Goal: Task Accomplishment & Management: Manage account settings

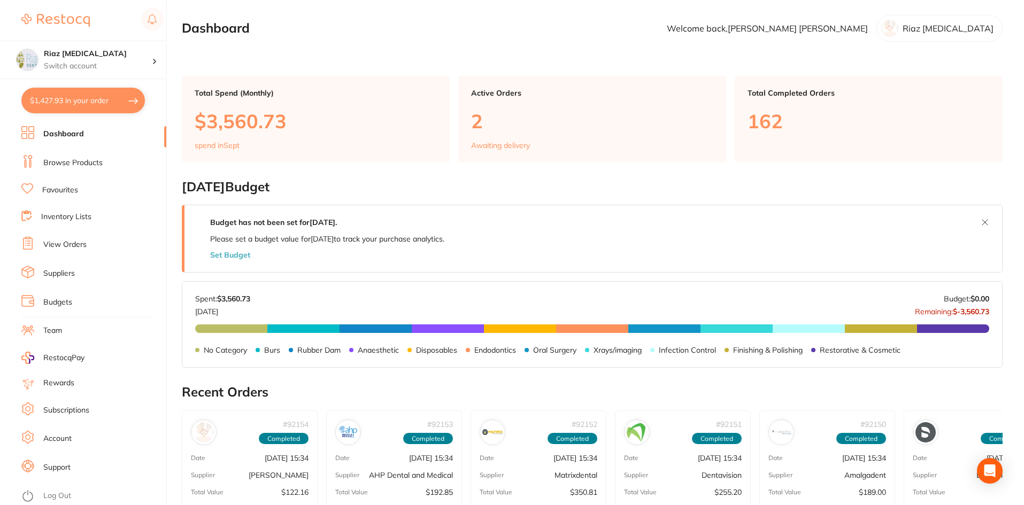
click at [72, 239] on li "View Orders" at bounding box center [93, 245] width 145 height 16
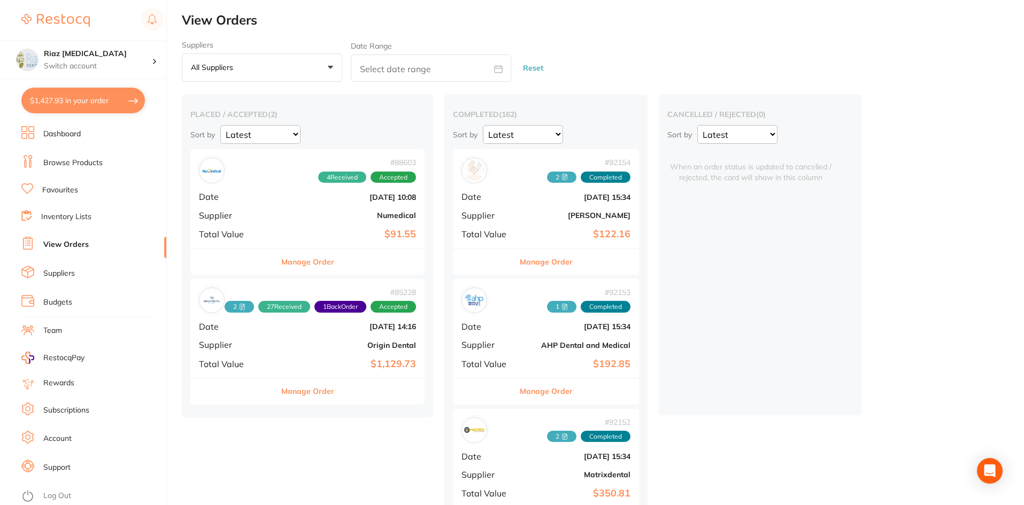
click at [307, 215] on b "Numedical" at bounding box center [346, 215] width 139 height 9
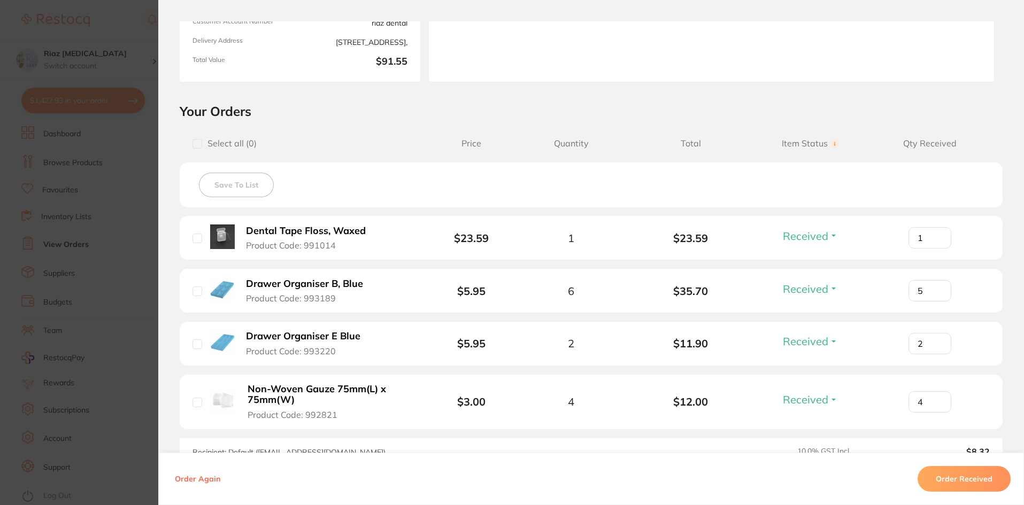
scroll to position [160, 0]
click at [940, 290] on input "5" at bounding box center [929, 289] width 43 height 21
type input "6"
click at [934, 286] on input "6" at bounding box center [929, 289] width 43 height 21
click at [959, 478] on button "Order Received" at bounding box center [963, 479] width 93 height 26
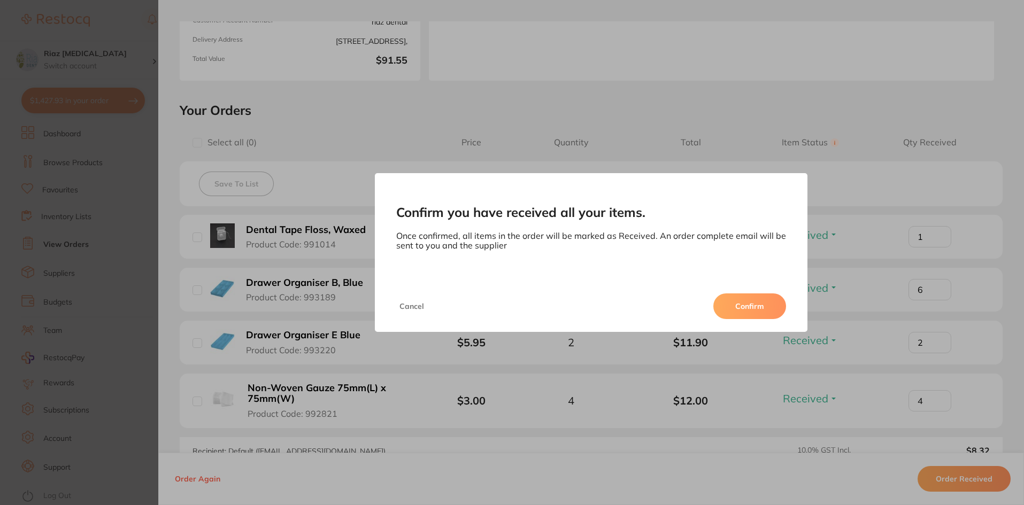
click at [749, 308] on button "Confirm" at bounding box center [749, 306] width 73 height 26
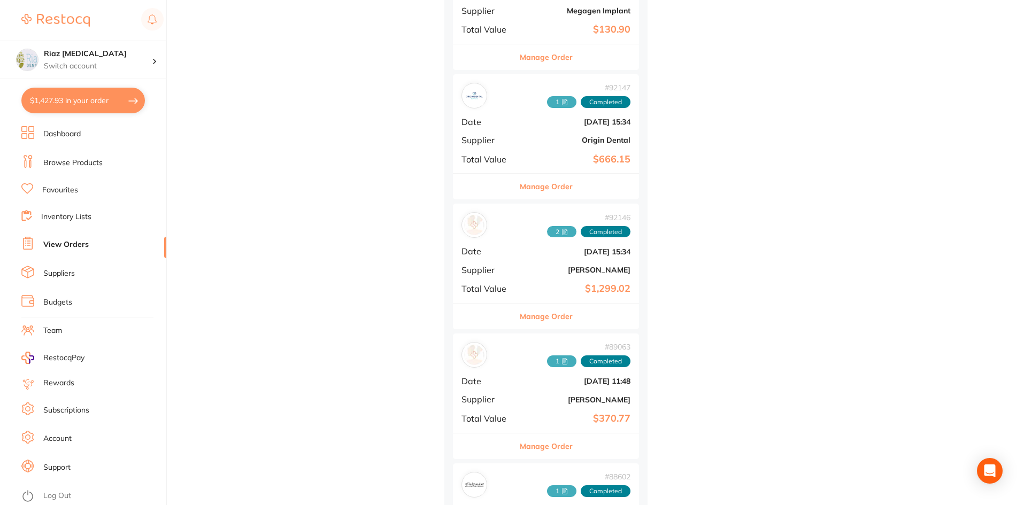
scroll to position [1122, 0]
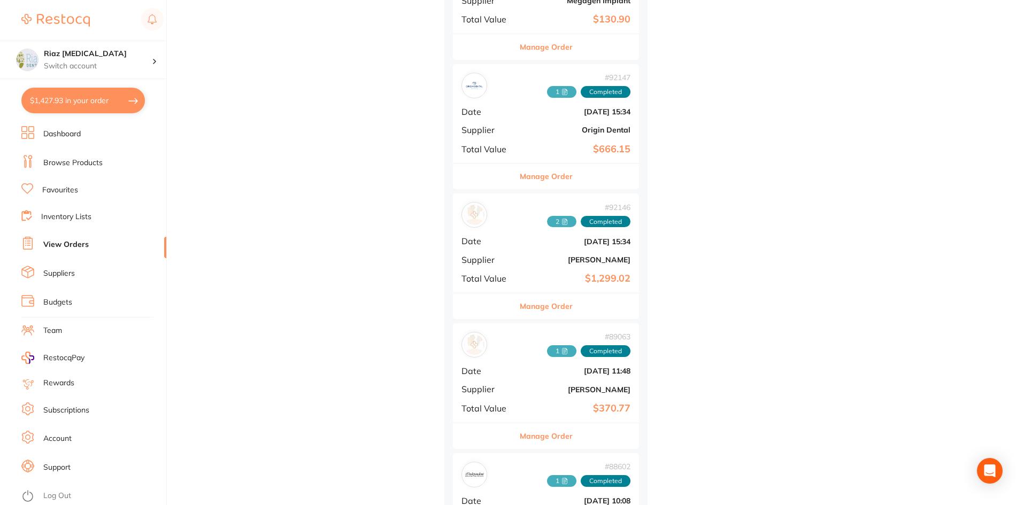
click at [540, 246] on div "# 92146 2 Completed Date [DATE] 15:34 Supplier [PERSON_NAME] Total Value $1,299…" at bounding box center [546, 242] width 186 height 99
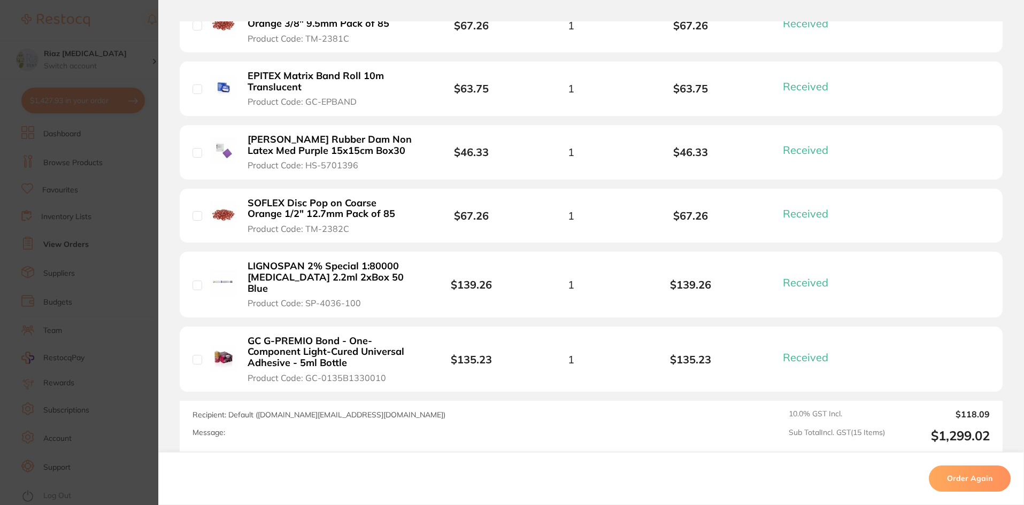
scroll to position [1023, 0]
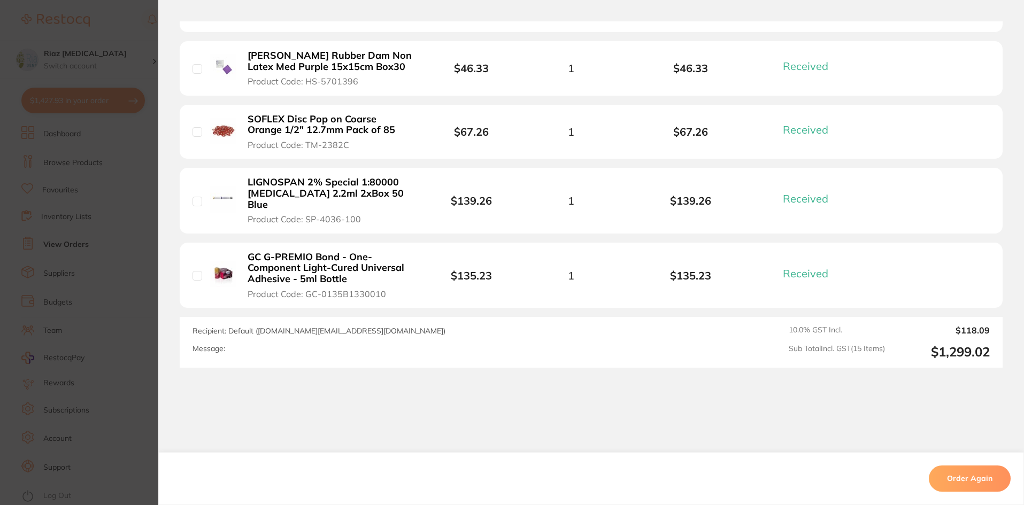
click at [122, 198] on section "Order ID: Restocq- 92146 Order Information 15 Received Completed Order Order Da…" at bounding box center [512, 252] width 1024 height 505
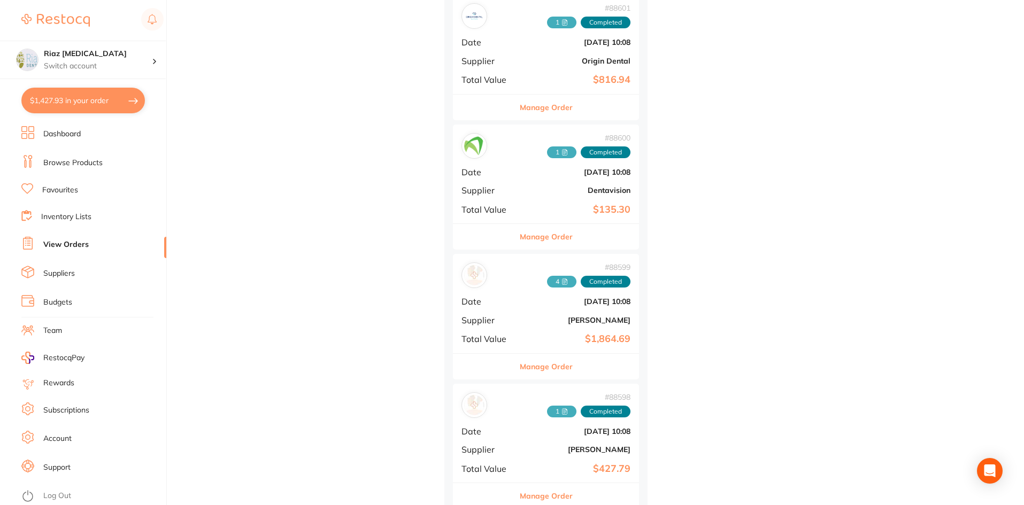
scroll to position [1764, 0]
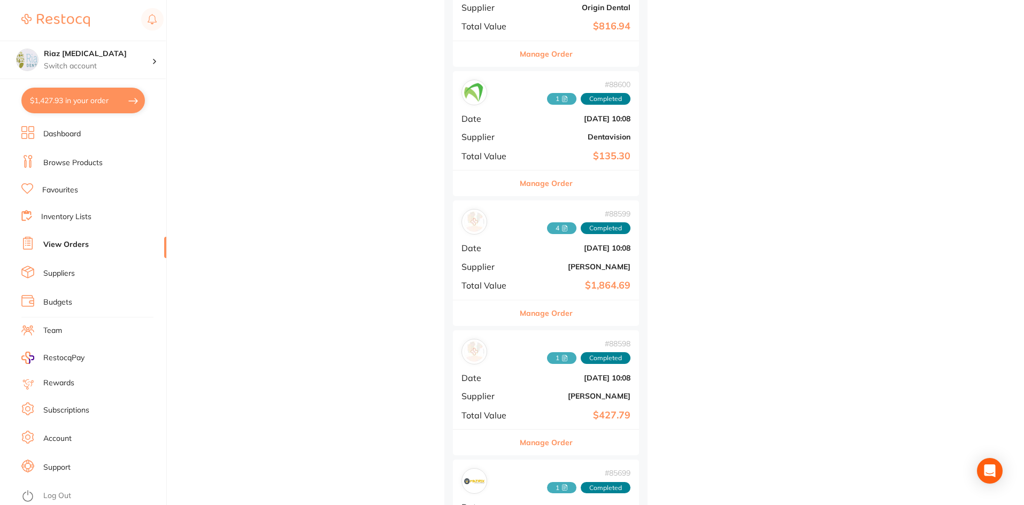
click at [528, 236] on div "# 88599 4 Completed Date [DATE] 10:08 Supplier [PERSON_NAME] Total Value $1,864…" at bounding box center [546, 249] width 186 height 99
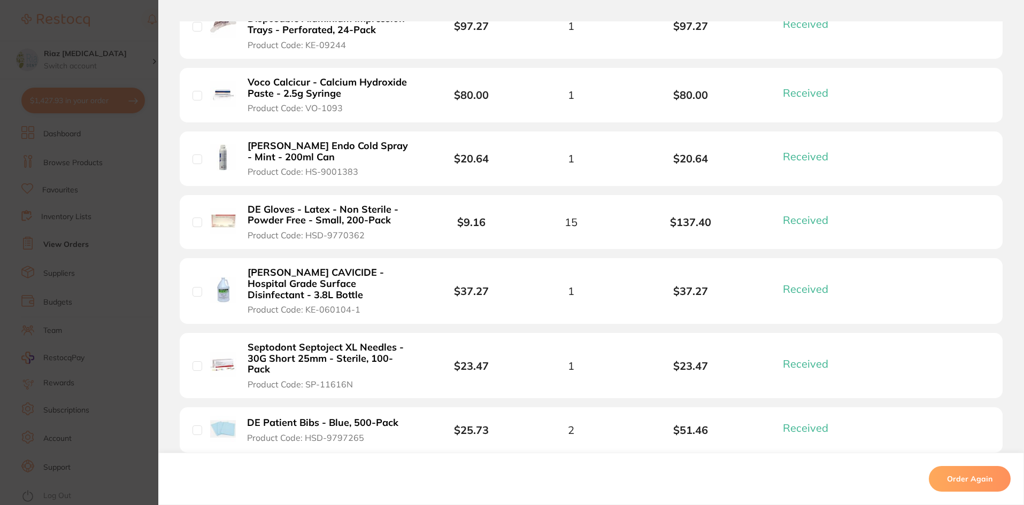
scroll to position [1336, 0]
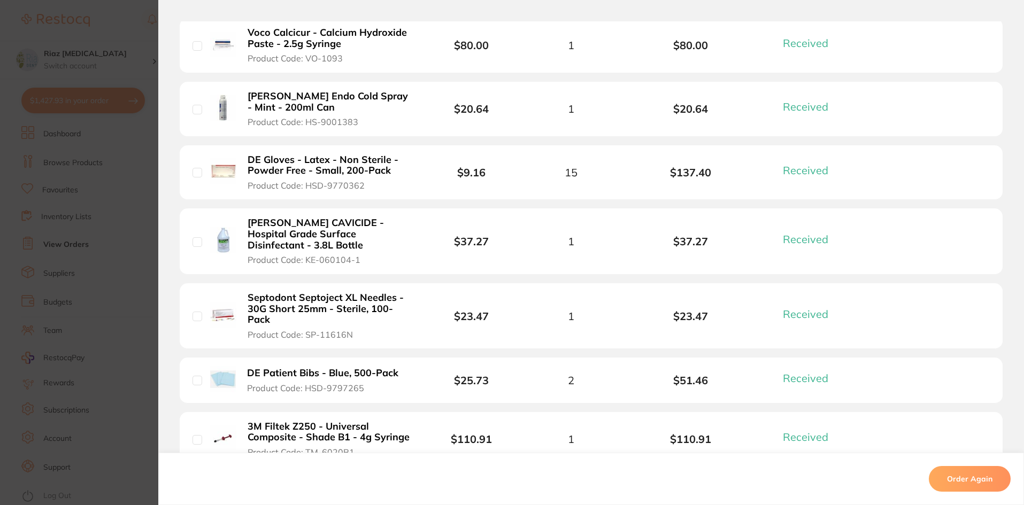
click at [367, 368] on b "DE Patient Bibs - Blue, 500-Pack" at bounding box center [322, 373] width 151 height 11
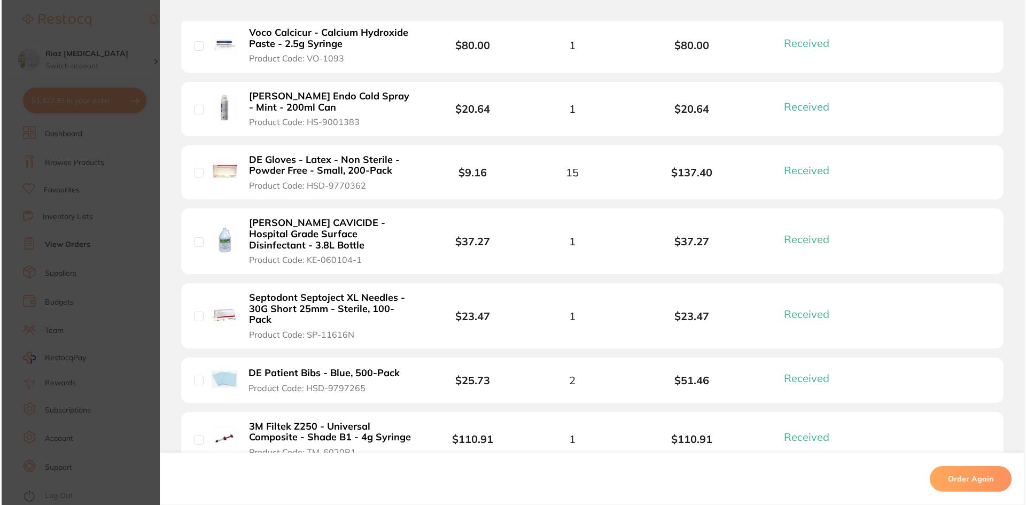
scroll to position [0, 0]
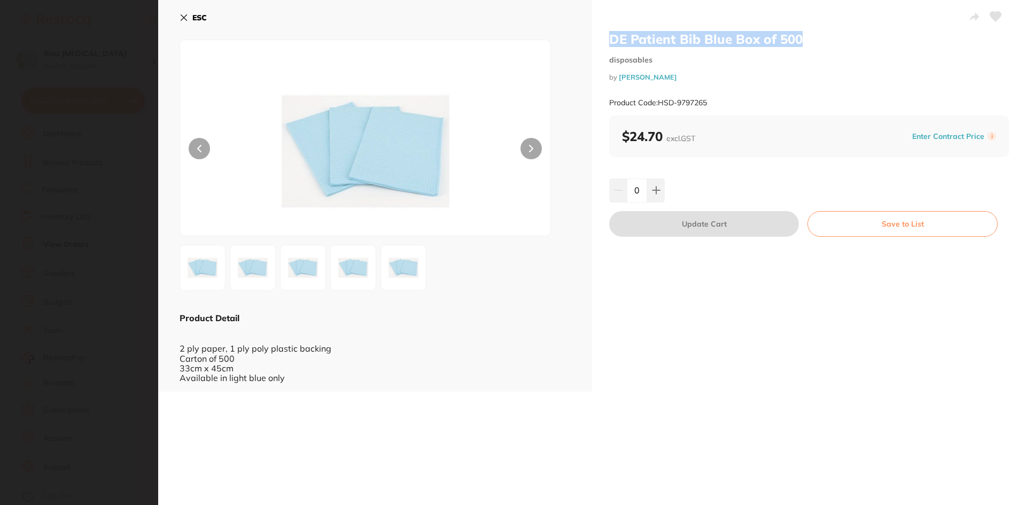
drag, startPoint x: 805, startPoint y: 40, endPoint x: 608, endPoint y: 40, distance: 196.7
click at [609, 40] on h2 "DE Patient Bib Blue Box of 500" at bounding box center [809, 39] width 400 height 16
copy h2 "DE Patient Bib Blue Box of 500"
drag, startPoint x: 713, startPoint y: 100, endPoint x: 658, endPoint y: 107, distance: 55.5
click at [658, 107] on div "Product Code: HSD-9797265" at bounding box center [809, 103] width 400 height 26
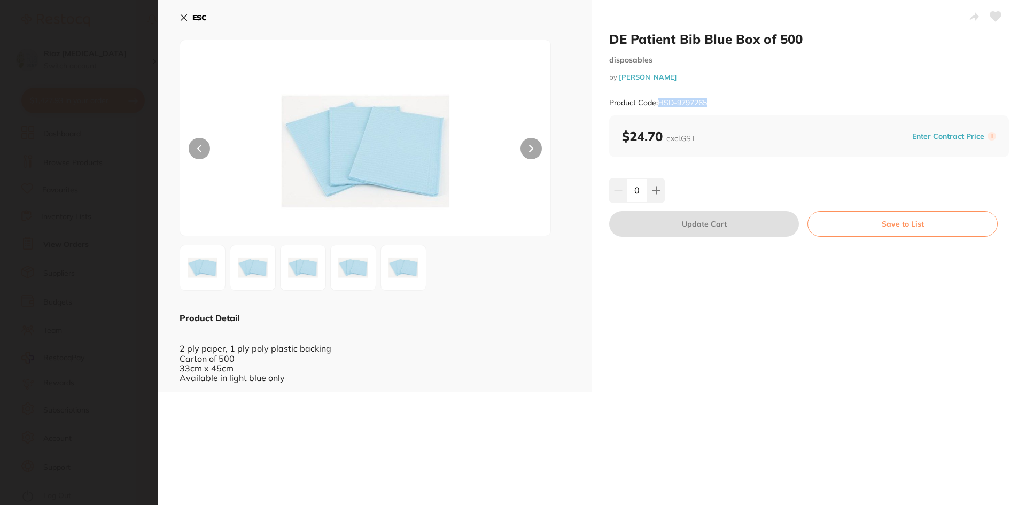
copy small "HSD-9797265"
